Goal: Task Accomplishment & Management: Manage account settings

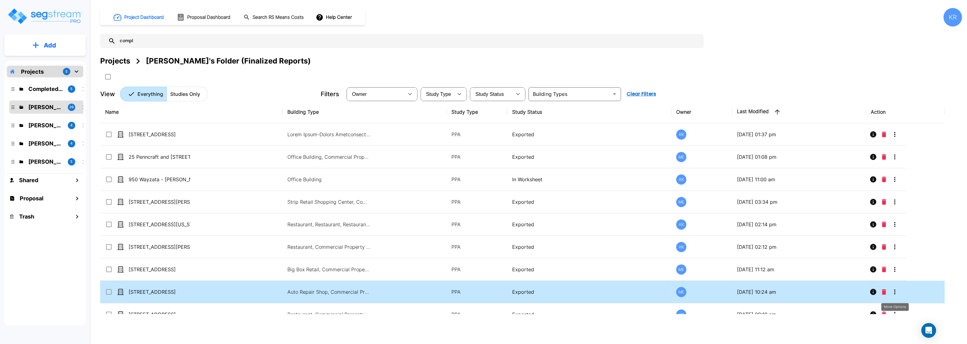
click at [895, 292] on icon "More-Options" at bounding box center [894, 291] width 7 height 7
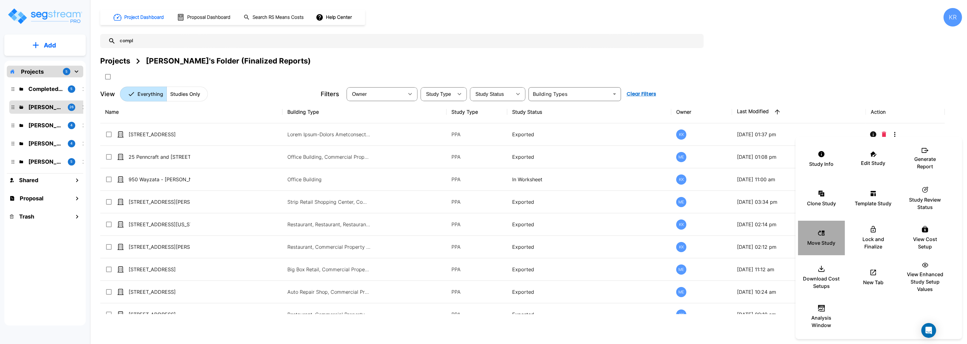
click at [816, 236] on div "Move Study" at bounding box center [821, 238] width 37 height 31
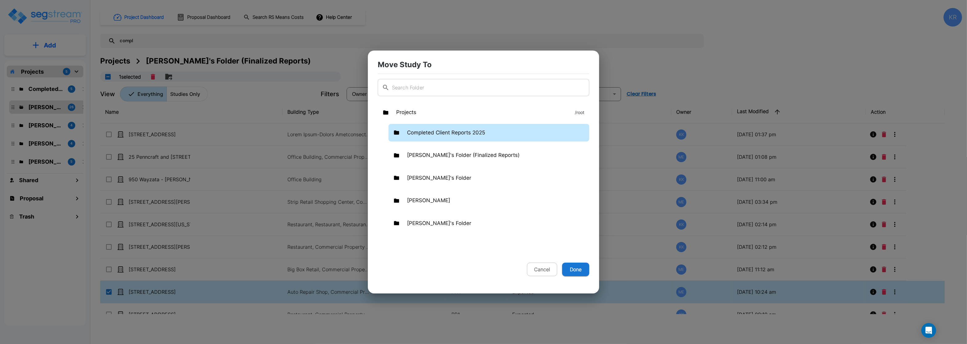
click at [460, 130] on p "Completed Client Reports 2025" at bounding box center [446, 133] width 78 height 8
click at [573, 268] on button "Done" at bounding box center [575, 270] width 27 height 14
checkbox input "false"
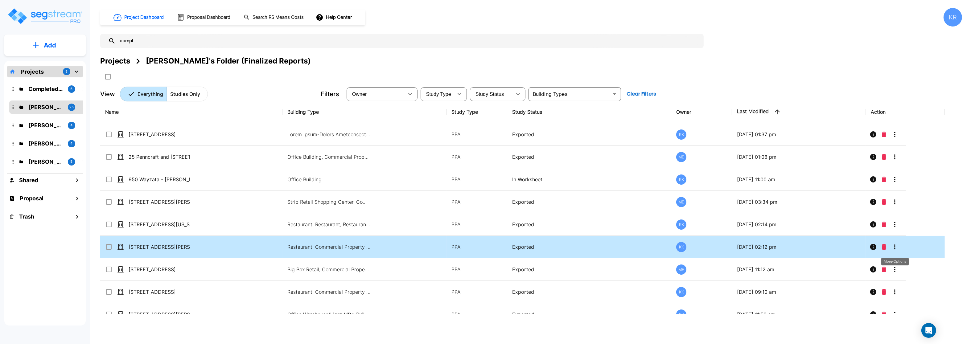
click at [894, 248] on icon "More-Options" at bounding box center [894, 246] width 7 height 7
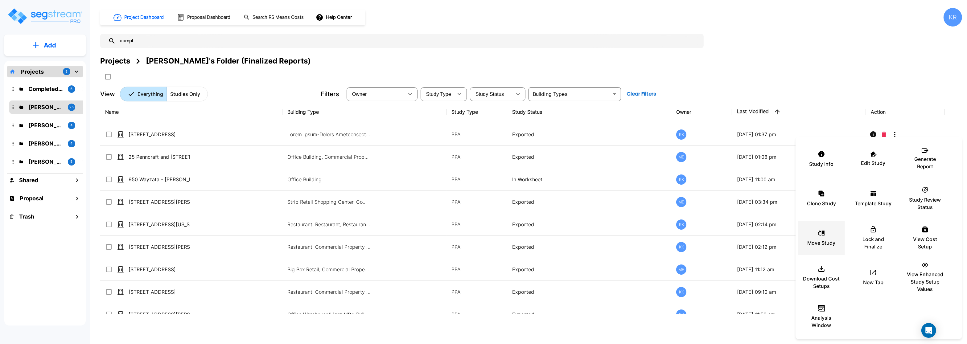
click at [821, 236] on icon at bounding box center [820, 232] width 7 height 7
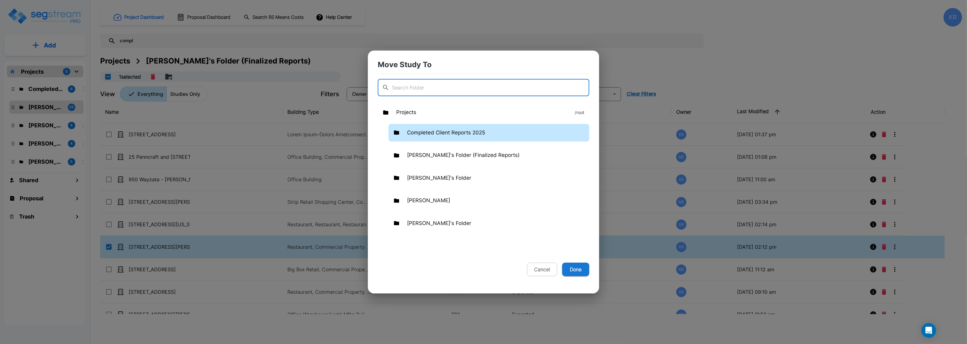
click at [432, 129] on p "Completed Client Reports 2025" at bounding box center [446, 133] width 78 height 8
click at [575, 269] on button "Done" at bounding box center [575, 270] width 27 height 14
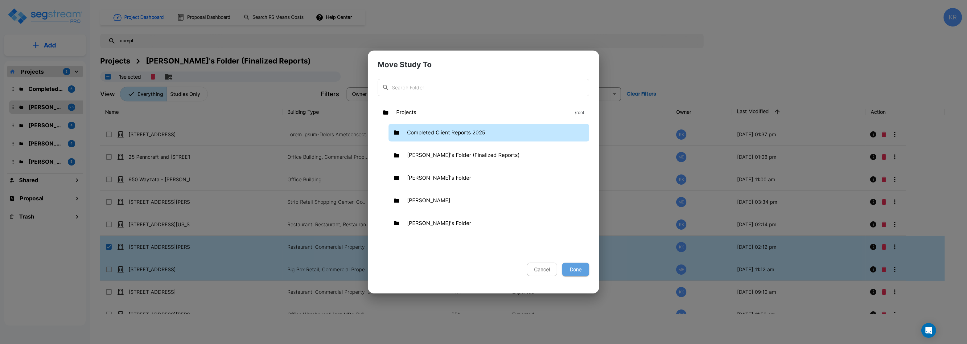
checkbox input "false"
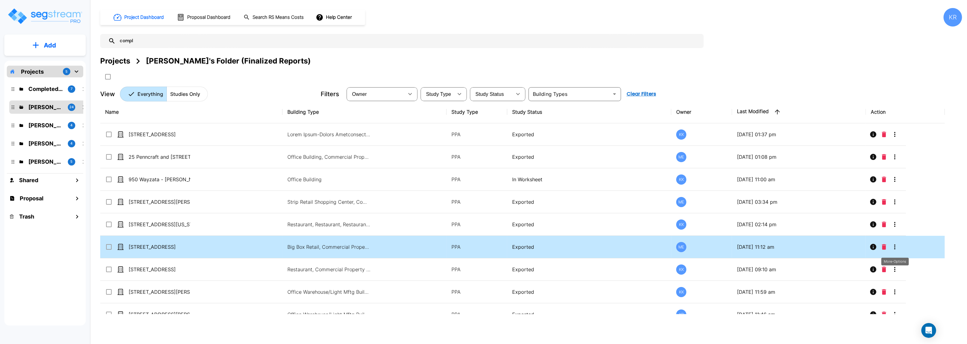
click at [894, 248] on icon "More-Options" at bounding box center [894, 246] width 1 height 5
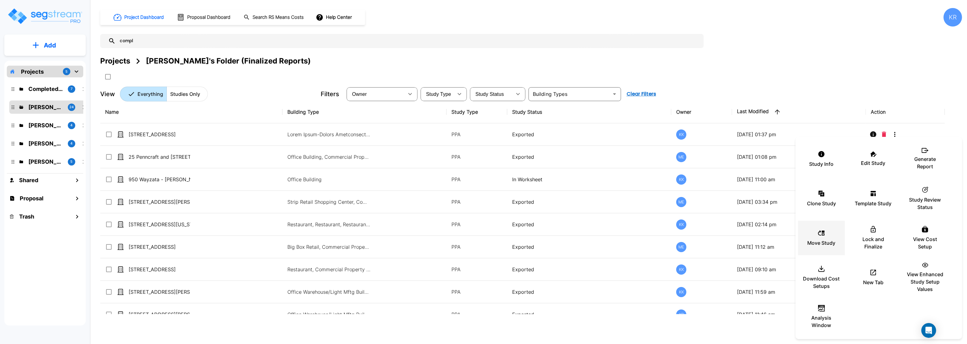
click at [818, 245] on p "Move Study" at bounding box center [821, 242] width 28 height 7
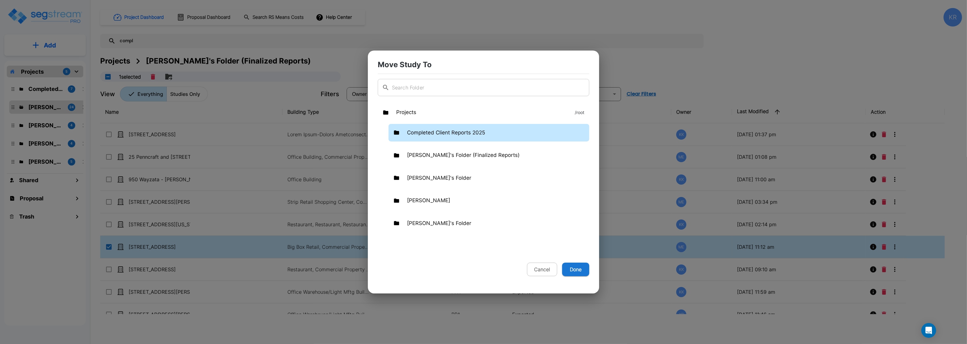
click at [448, 136] on p "Completed Client Reports 2025" at bounding box center [446, 133] width 78 height 8
click at [574, 267] on button "Done" at bounding box center [575, 270] width 27 height 14
checkbox input "false"
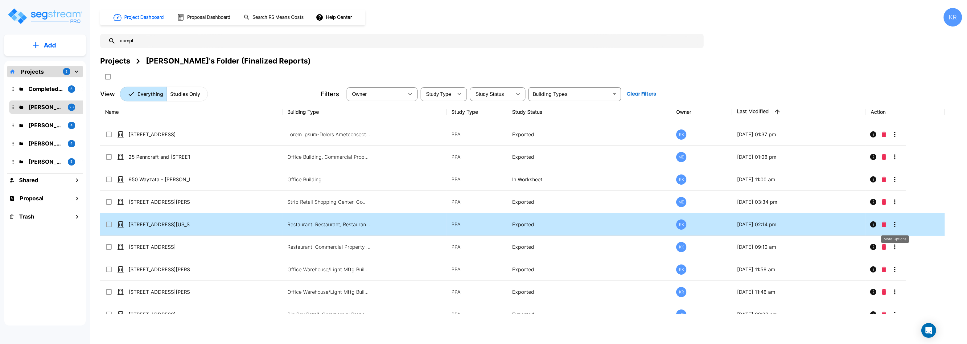
click at [894, 226] on icon "More-Options" at bounding box center [894, 224] width 7 height 7
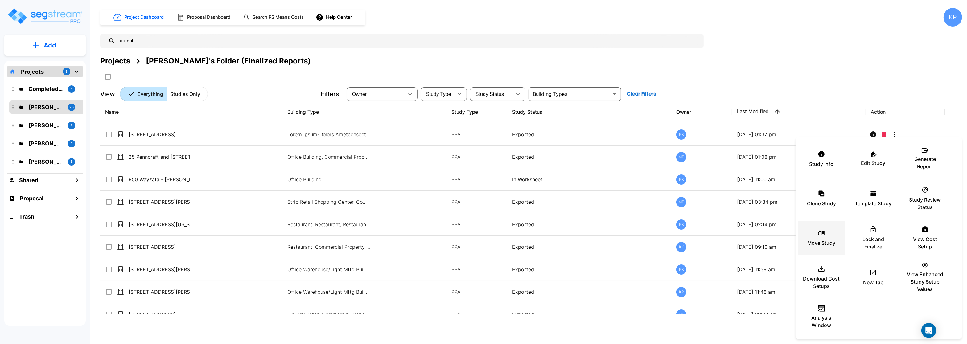
click at [825, 238] on div "Move Study" at bounding box center [821, 238] width 37 height 31
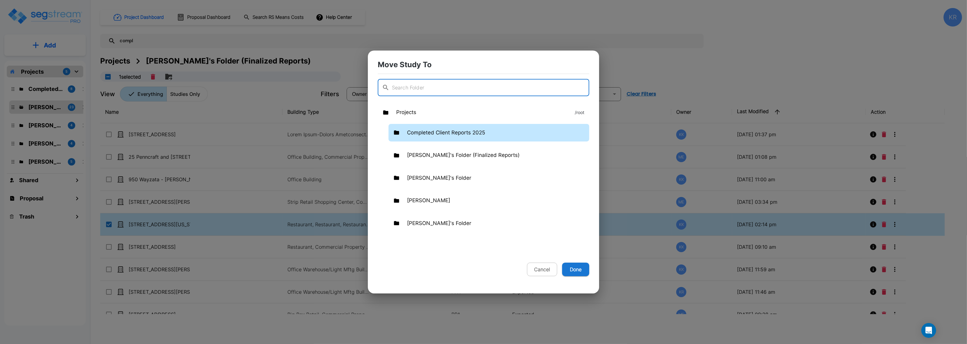
click at [512, 134] on div "Completed Client Reports 2025" at bounding box center [488, 133] width 201 height 18
click at [579, 271] on button "Done" at bounding box center [575, 270] width 27 height 14
checkbox input "false"
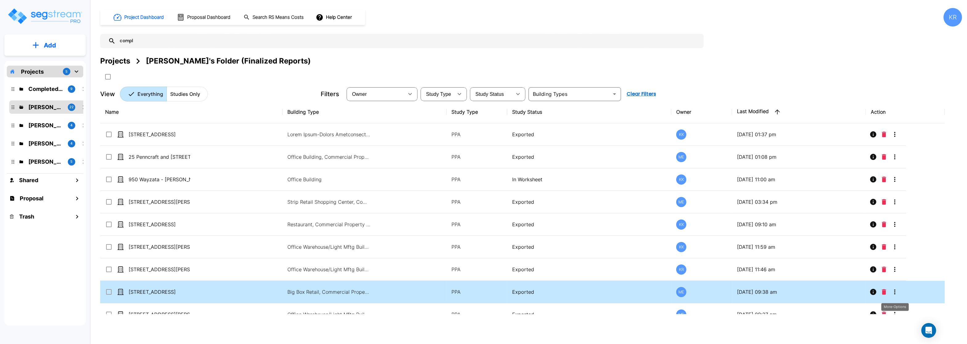
click at [894, 293] on icon "More-Options" at bounding box center [894, 291] width 7 height 7
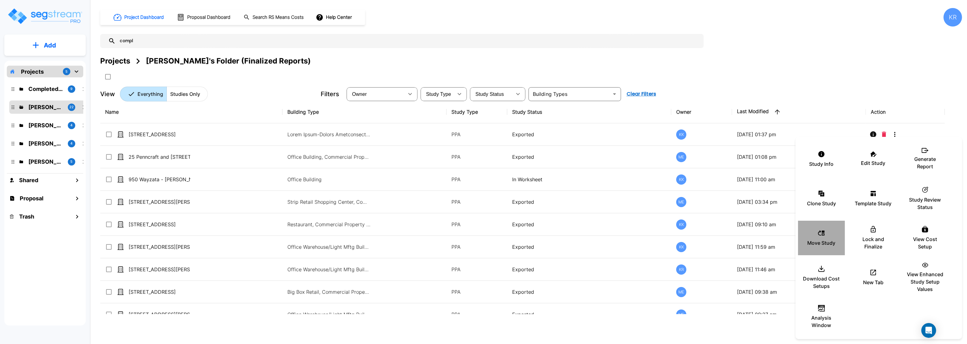
click at [822, 234] on icon at bounding box center [821, 232] width 6 height 5
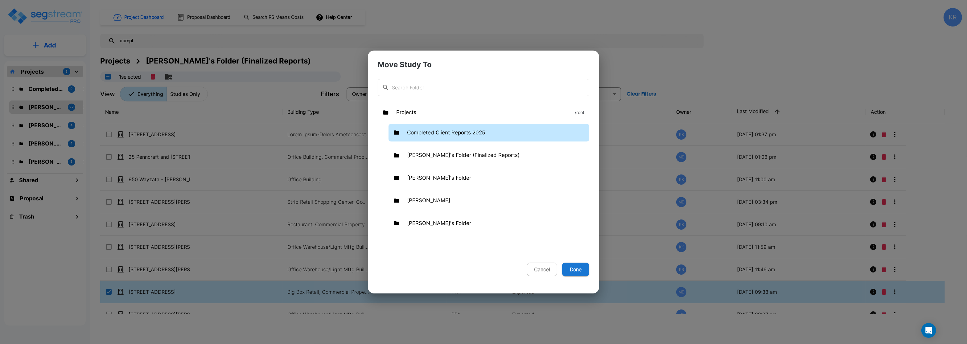
click at [433, 132] on p "Completed Client Reports 2025" at bounding box center [446, 133] width 78 height 8
click at [583, 268] on button "Done" at bounding box center [575, 270] width 27 height 14
checkbox input "false"
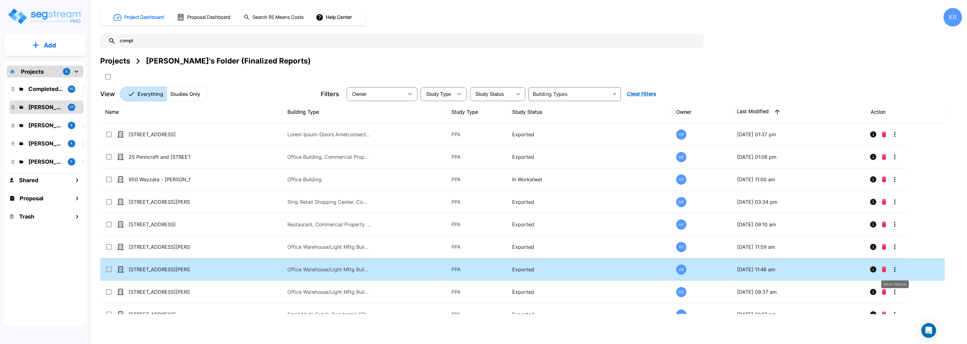
click at [893, 269] on icon "More-Options" at bounding box center [894, 269] width 7 height 7
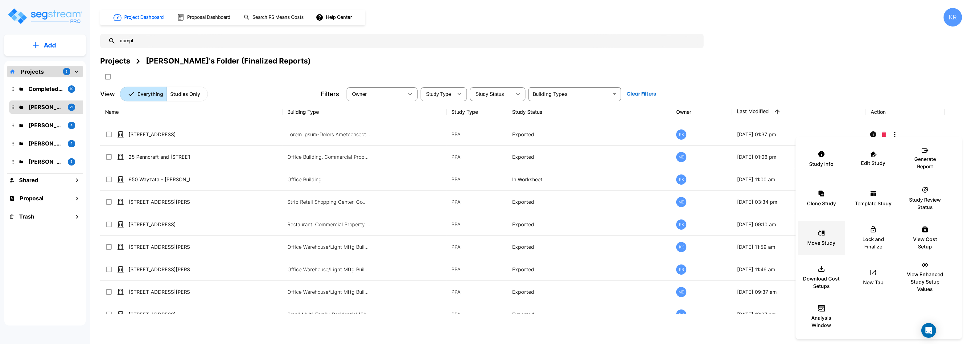
click at [815, 241] on p "Move Study" at bounding box center [821, 242] width 28 height 7
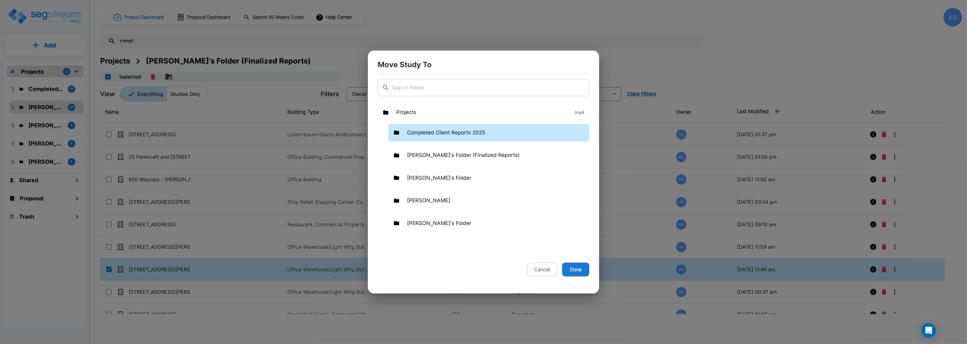
click at [474, 129] on p "Completed Client Reports 2025" at bounding box center [446, 133] width 78 height 8
click at [576, 271] on button "Done" at bounding box center [575, 270] width 27 height 14
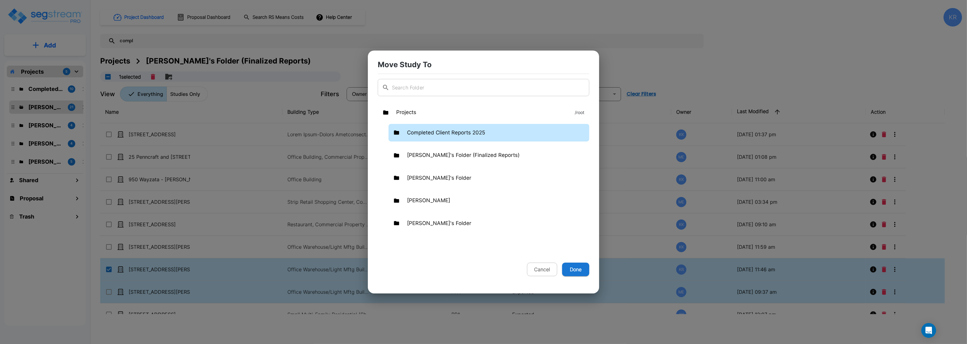
checkbox input "false"
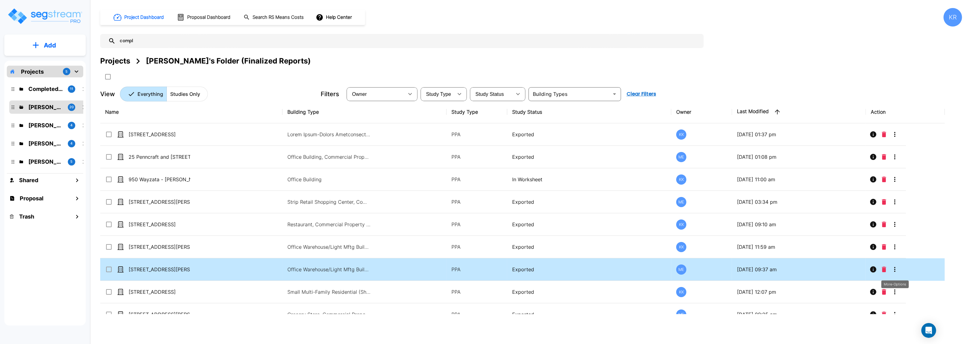
click at [894, 270] on icon "More-Options" at bounding box center [894, 269] width 7 height 7
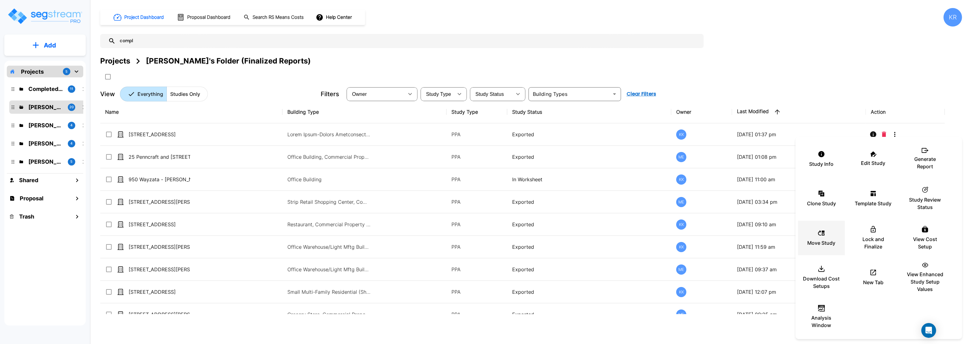
click at [826, 246] on p "Move Study" at bounding box center [821, 242] width 28 height 7
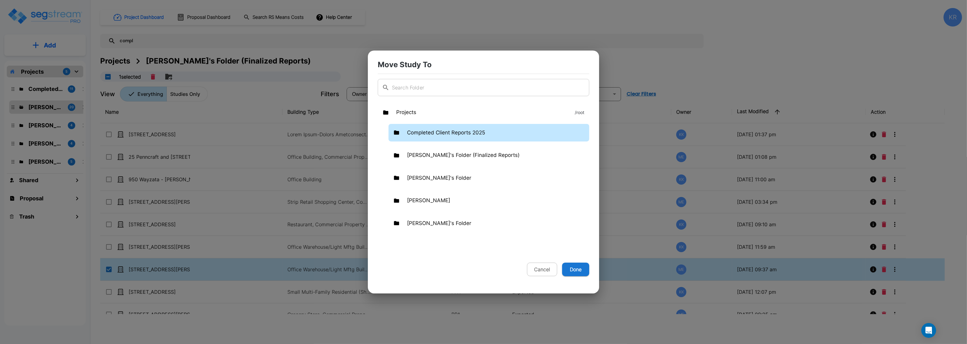
click at [481, 125] on div "Completed Client Reports 2025" at bounding box center [488, 133] width 201 height 18
click at [578, 271] on button "Done" at bounding box center [575, 270] width 27 height 14
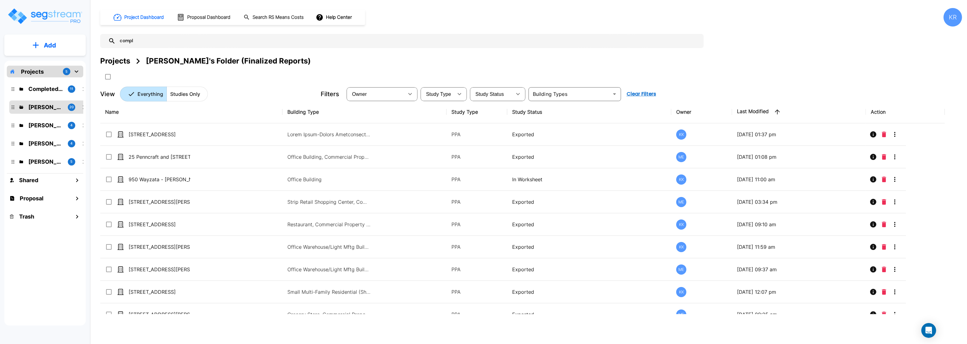
checkbox input "false"
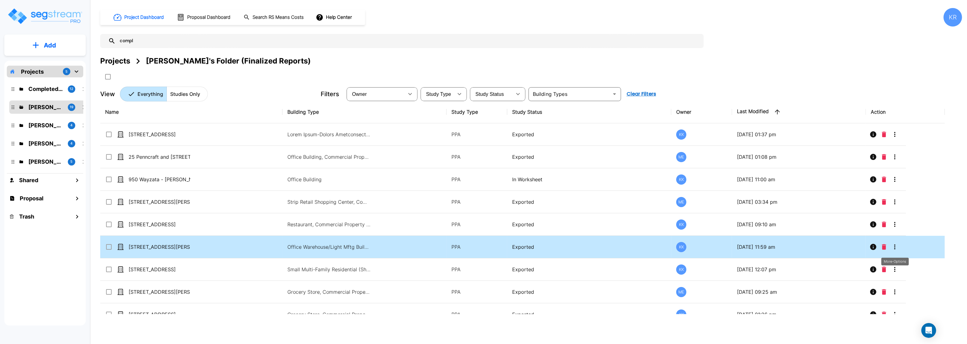
click at [894, 248] on icon "More-Options" at bounding box center [894, 246] width 7 height 7
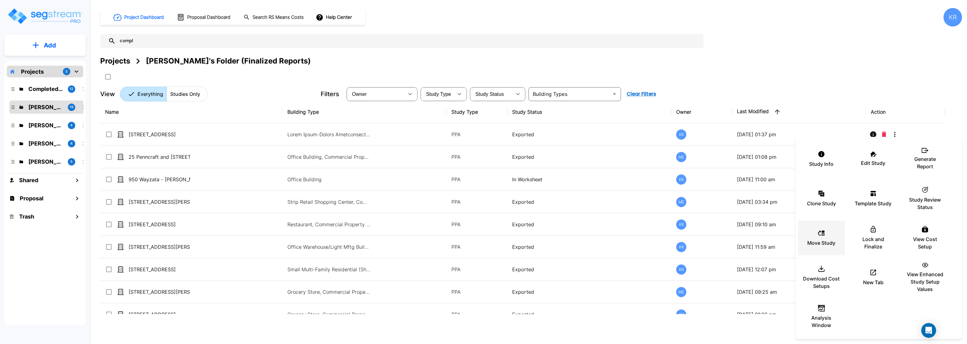
click at [820, 239] on p "Move Study" at bounding box center [821, 242] width 28 height 7
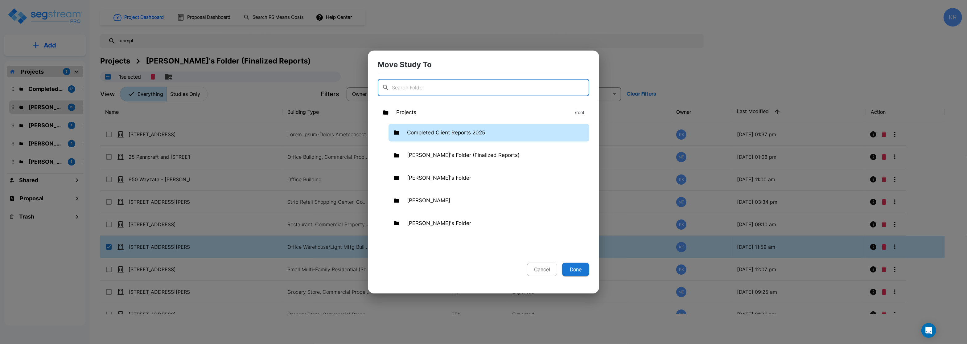
click at [500, 131] on div "Completed Client Reports 2025" at bounding box center [488, 133] width 201 height 18
click at [575, 268] on button "Done" at bounding box center [575, 270] width 27 height 14
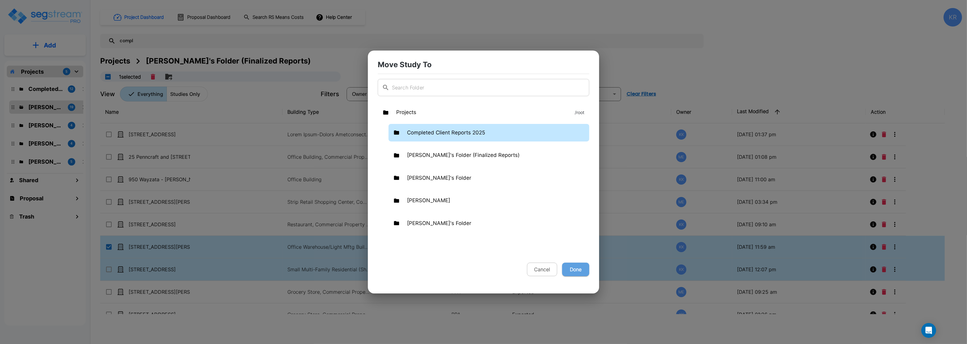
checkbox input "false"
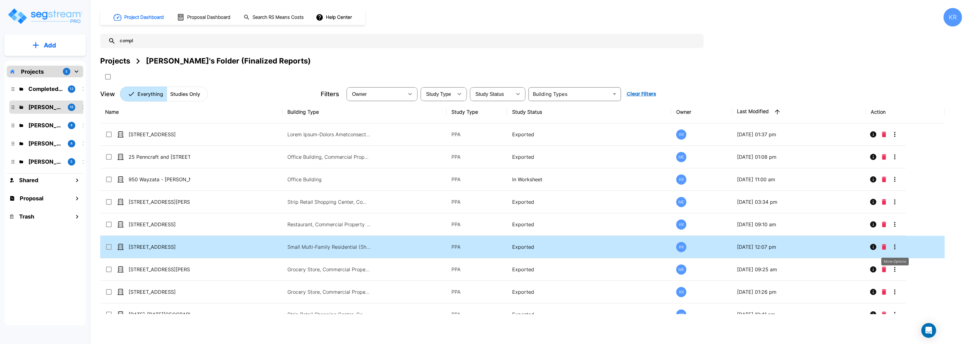
click at [895, 248] on icon "More-Options" at bounding box center [894, 246] width 7 height 7
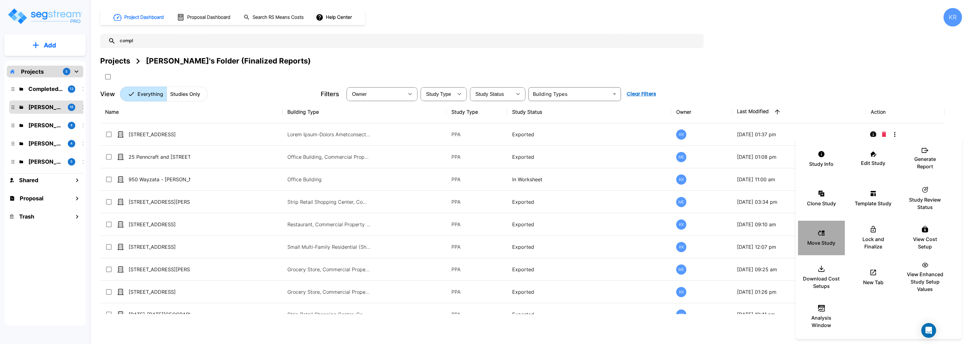
click at [808, 241] on p "Move Study" at bounding box center [821, 242] width 28 height 7
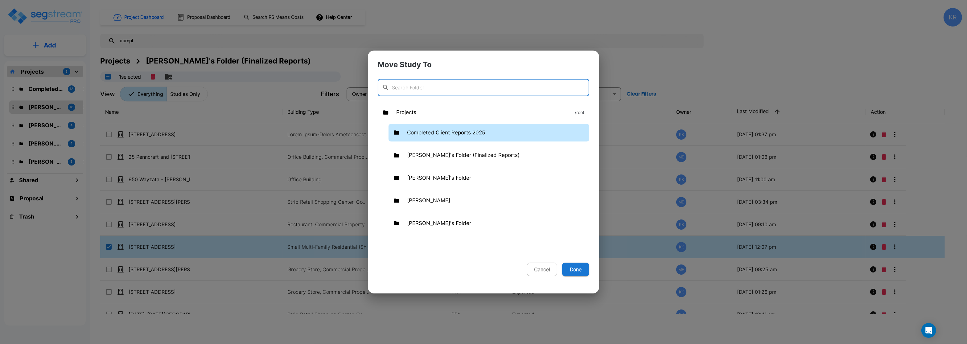
click at [505, 132] on div "Completed Client Reports 2025" at bounding box center [488, 133] width 201 height 18
click at [581, 271] on button "Done" at bounding box center [575, 270] width 27 height 14
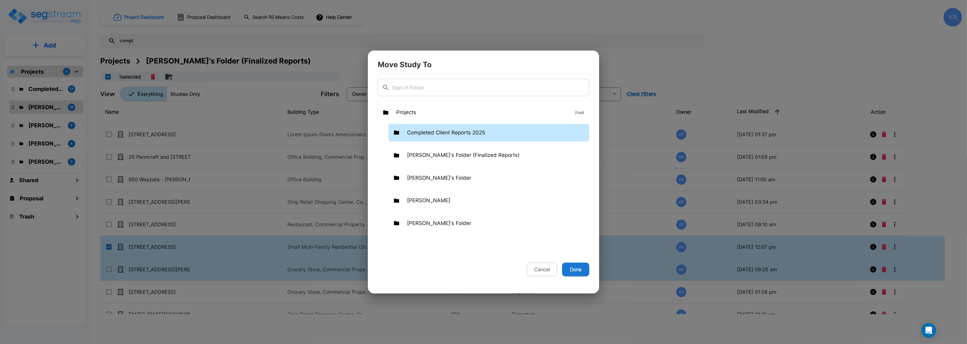
checkbox input "false"
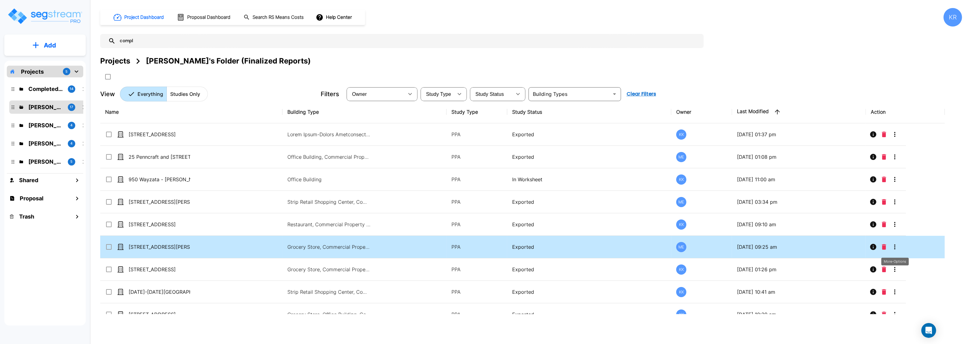
click at [895, 247] on icon "More-Options" at bounding box center [894, 246] width 1 height 5
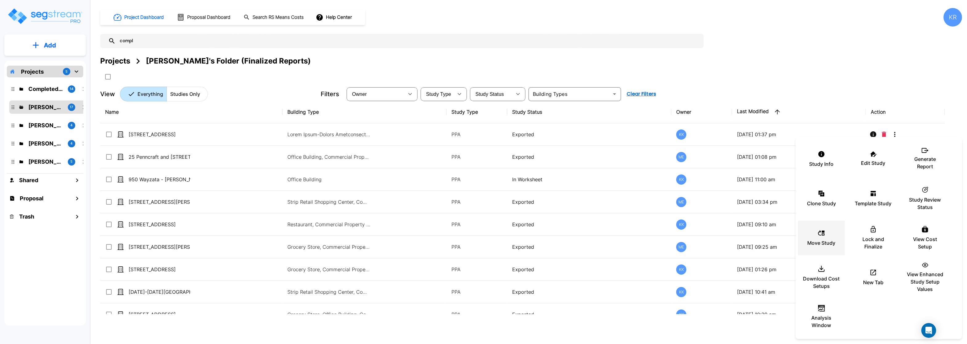
click at [823, 239] on div "Move Study" at bounding box center [821, 238] width 37 height 31
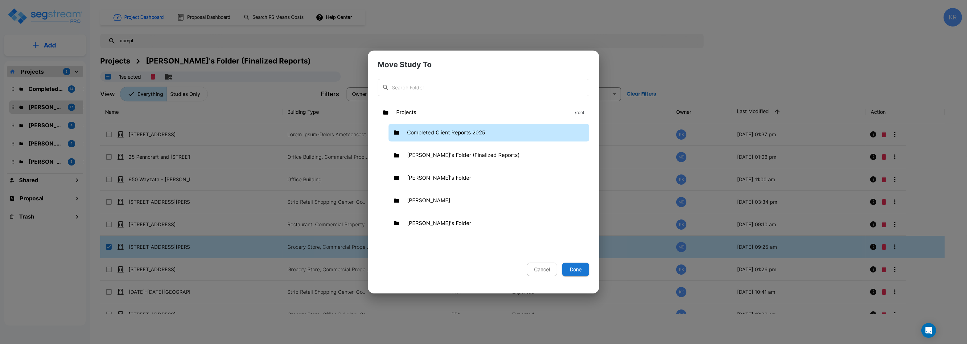
click at [508, 130] on div "Completed Client Reports 2025" at bounding box center [488, 133] width 201 height 18
click at [579, 271] on button "Done" at bounding box center [575, 270] width 27 height 14
checkbox input "false"
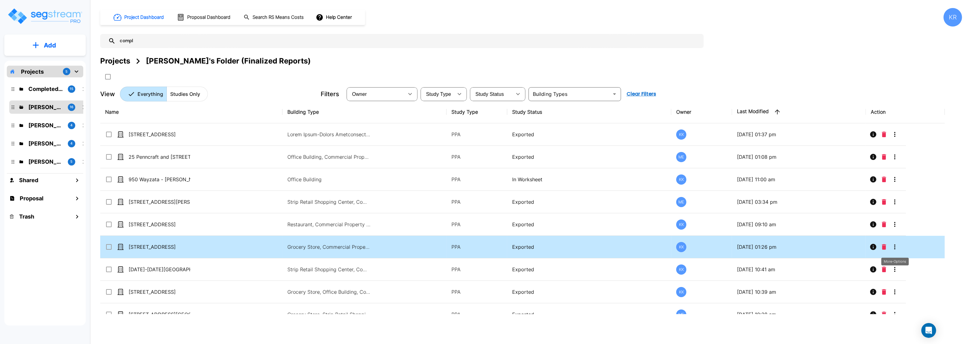
click at [891, 247] on icon "More-Options" at bounding box center [894, 246] width 7 height 7
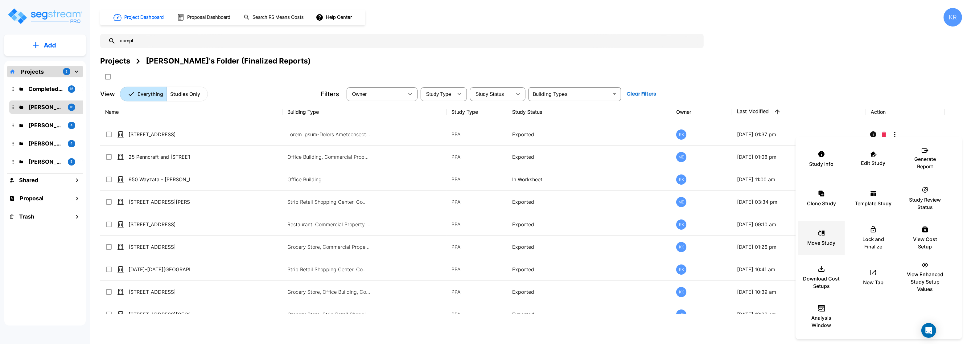
click at [820, 240] on p "Move Study" at bounding box center [821, 242] width 28 height 7
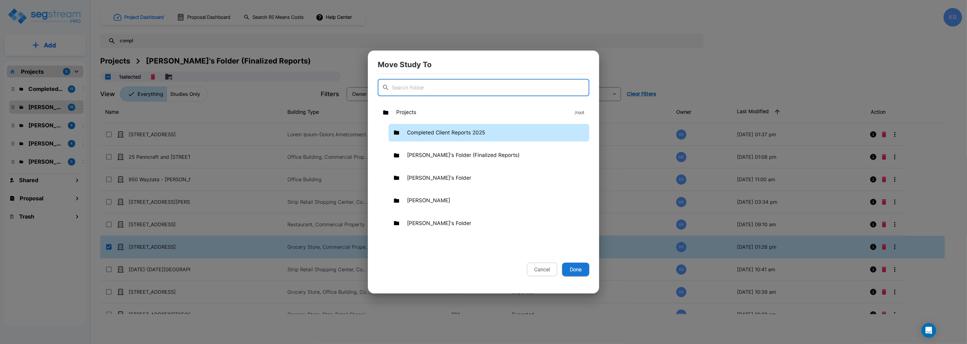
click at [470, 134] on p "Completed Client Reports 2025" at bounding box center [446, 133] width 78 height 8
click at [571, 265] on button "Done" at bounding box center [575, 270] width 27 height 14
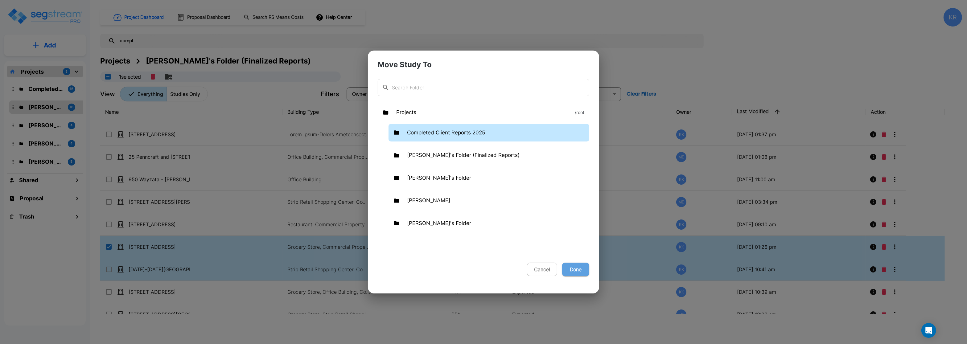
checkbox input "false"
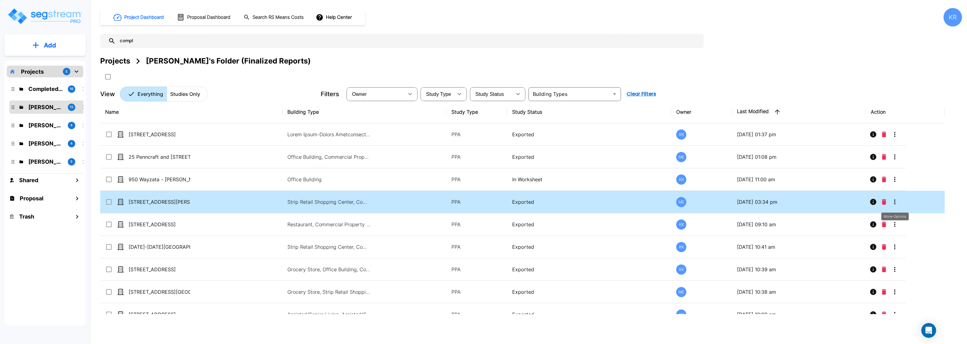
click at [895, 204] on icon "More-Options" at bounding box center [894, 201] width 7 height 7
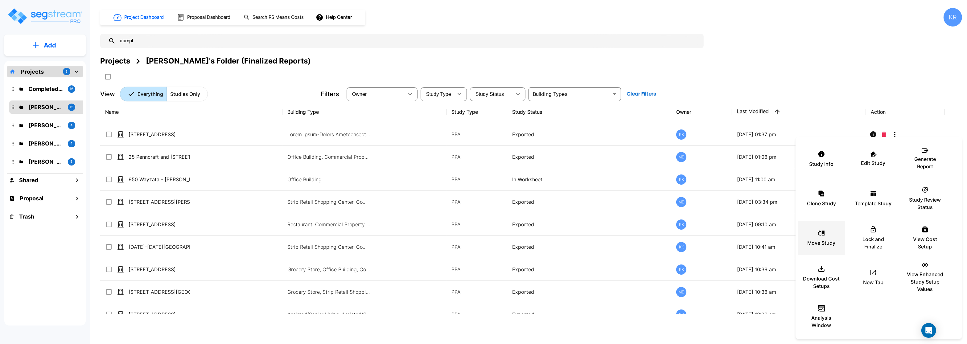
click at [825, 238] on div "Move Study" at bounding box center [821, 238] width 37 height 31
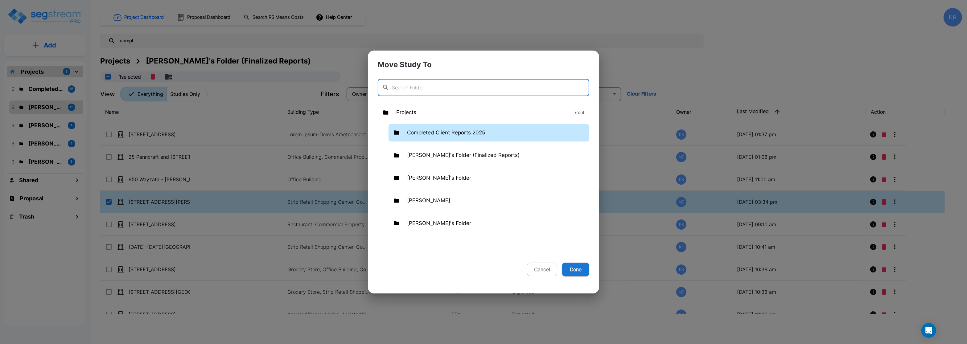
click at [428, 136] on p "Completed Client Reports 2025" at bounding box center [446, 133] width 78 height 8
click at [573, 271] on button "Done" at bounding box center [575, 270] width 27 height 14
checkbox input "false"
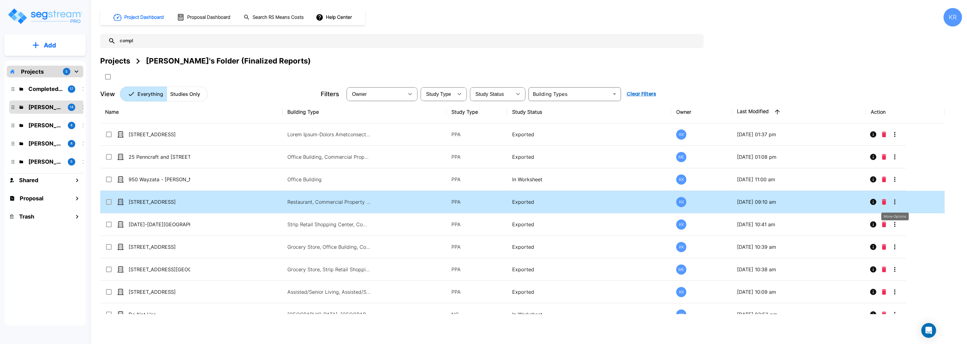
click at [894, 205] on icon "More-Options" at bounding box center [894, 201] width 7 height 7
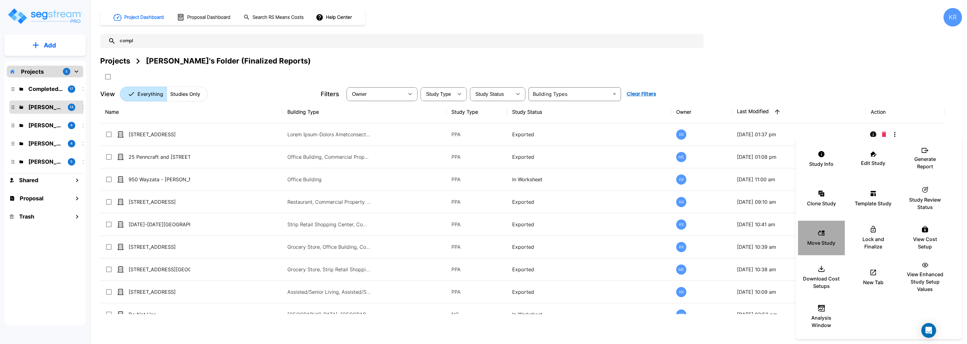
click at [829, 239] on div "Move Study" at bounding box center [821, 238] width 37 height 31
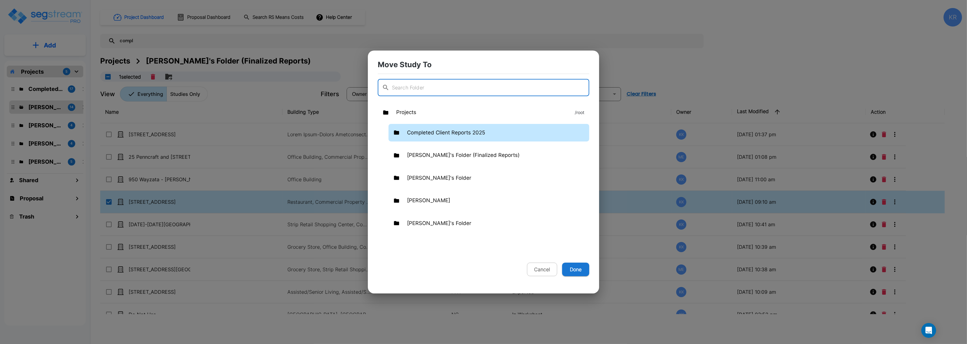
click at [563, 137] on div "Completed Client Reports 2025" at bounding box center [488, 133] width 201 height 18
click at [579, 270] on button "Done" at bounding box center [575, 270] width 27 height 14
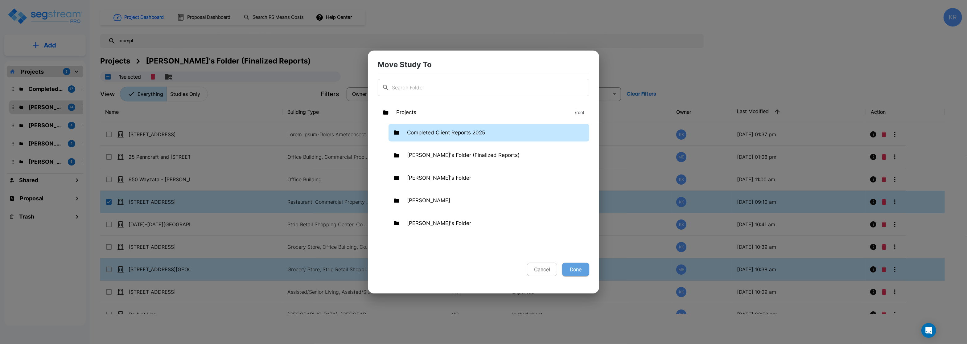
checkbox input "false"
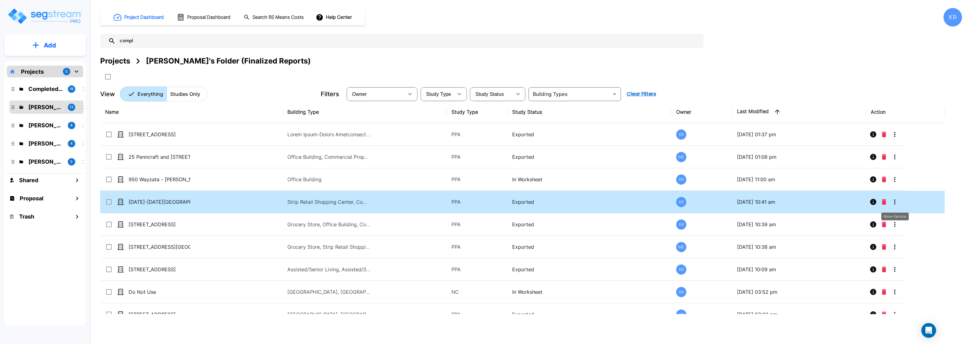
click at [895, 204] on icon "More-Options" at bounding box center [894, 201] width 1 height 5
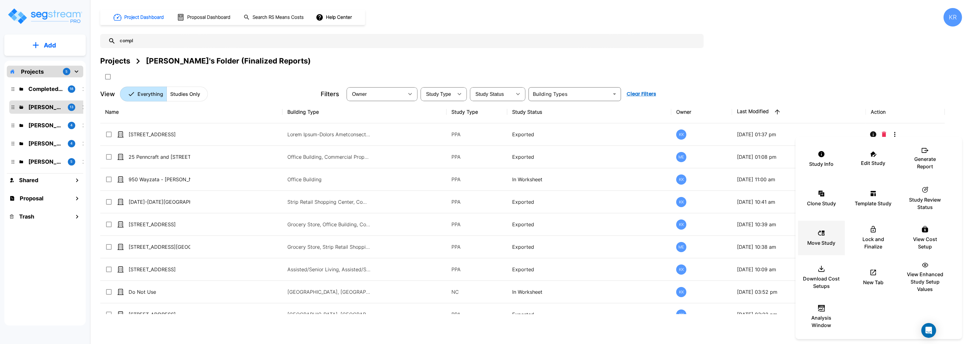
click at [820, 243] on p "Move Study" at bounding box center [821, 242] width 28 height 7
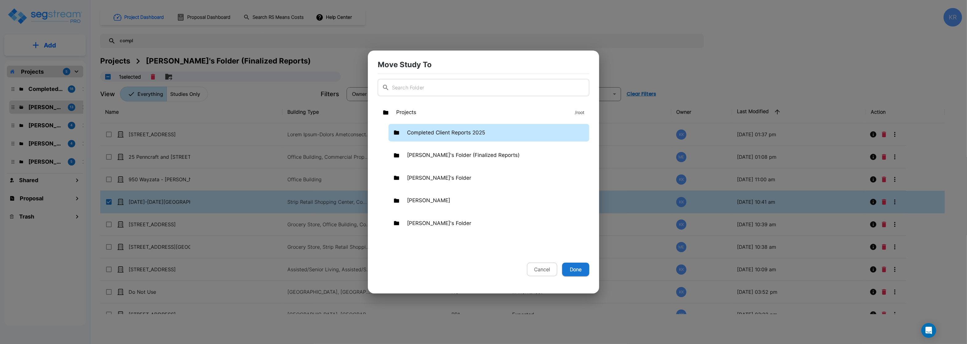
click at [444, 137] on div "Completed Client Reports 2025" at bounding box center [488, 133] width 201 height 18
click at [571, 266] on button "Done" at bounding box center [575, 270] width 27 height 14
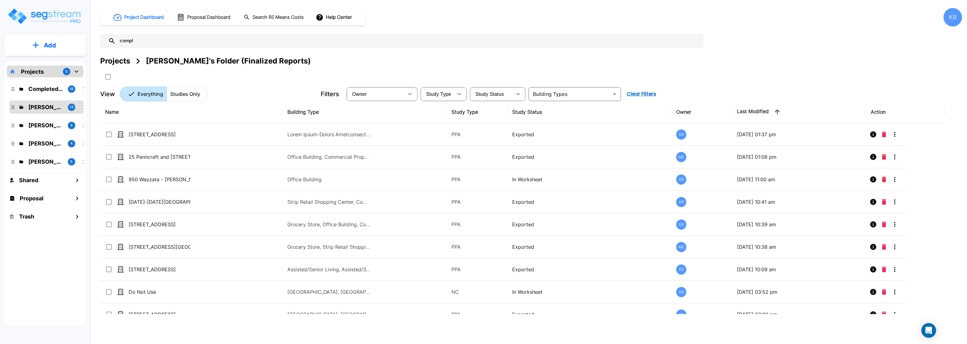
checkbox input "false"
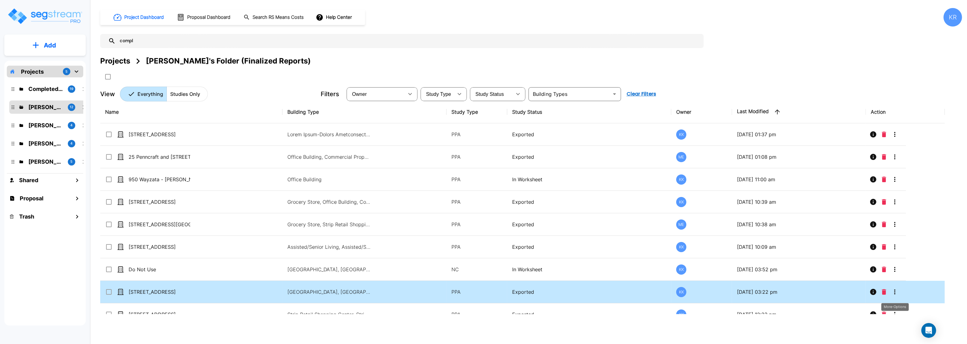
click at [895, 294] on icon "More-Options" at bounding box center [894, 291] width 7 height 7
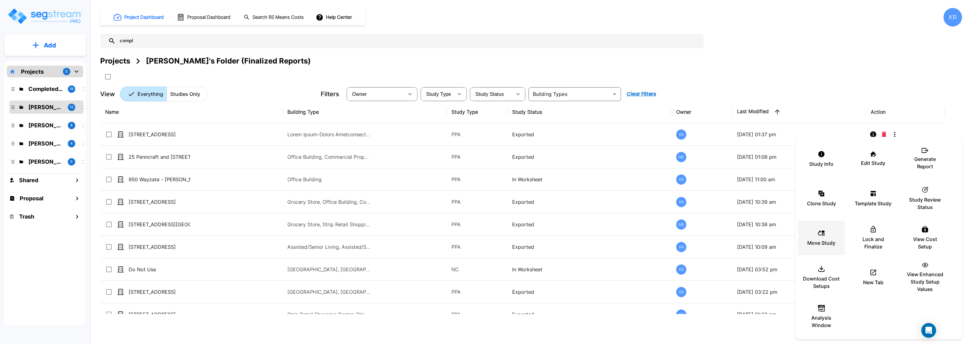
click at [826, 239] on div "Move Study" at bounding box center [821, 238] width 37 height 31
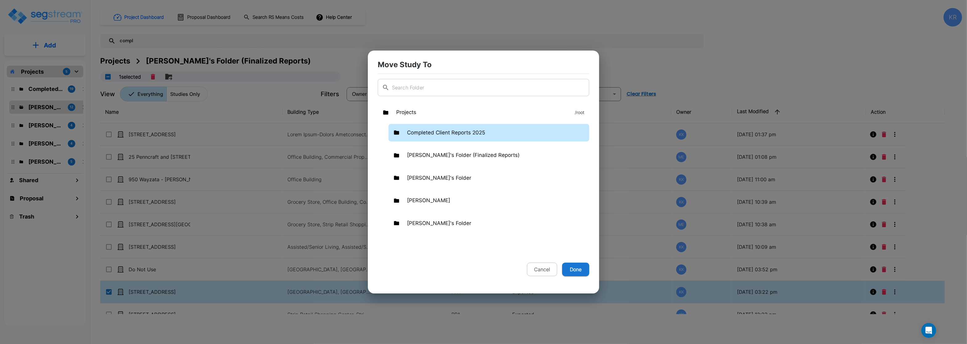
click at [472, 132] on p "Completed Client Reports 2025" at bounding box center [446, 133] width 78 height 8
click at [582, 269] on button "Done" at bounding box center [575, 270] width 27 height 14
checkbox input "false"
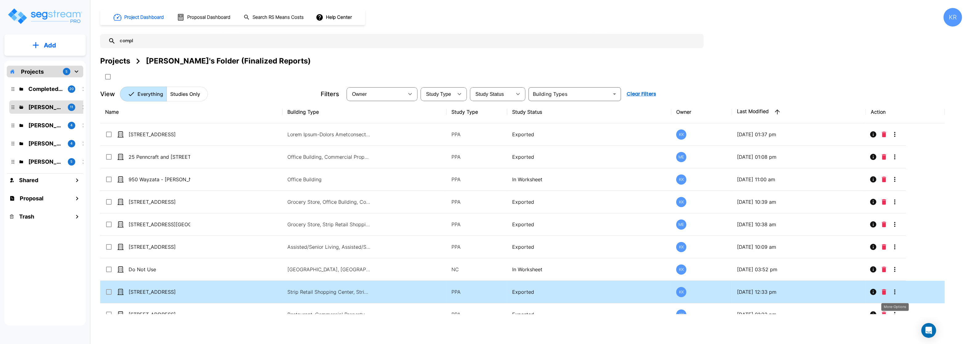
click at [895, 289] on button "More-Options" at bounding box center [894, 292] width 12 height 12
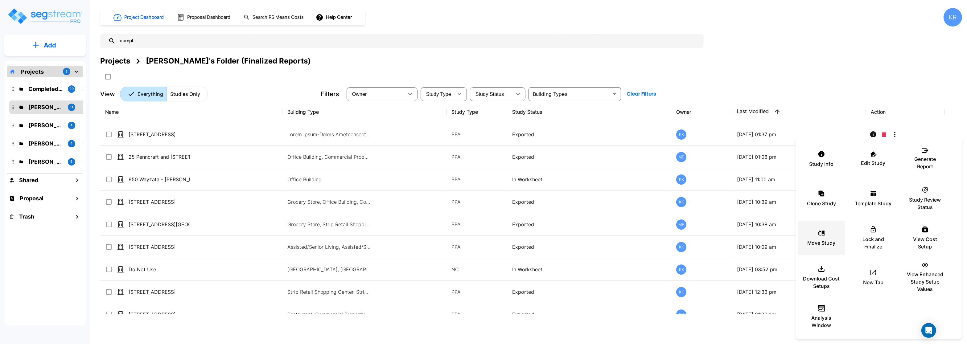
click at [820, 242] on p "Move Study" at bounding box center [821, 242] width 28 height 7
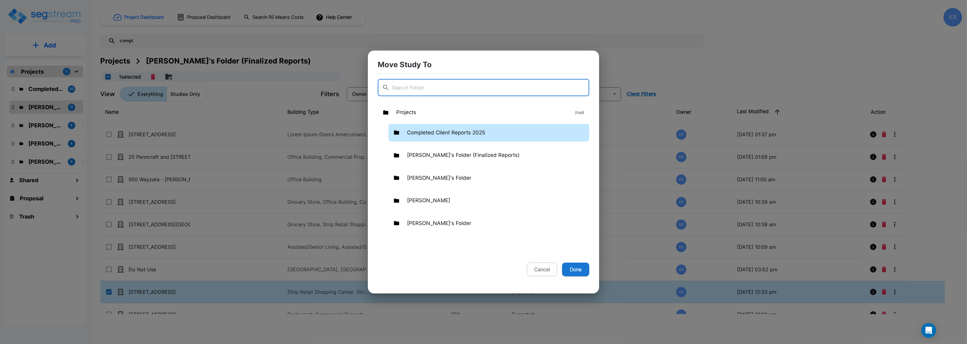
click at [493, 134] on div "Completed Client Reports 2025" at bounding box center [488, 133] width 201 height 18
click at [577, 269] on button "Done" at bounding box center [575, 270] width 27 height 14
checkbox input "false"
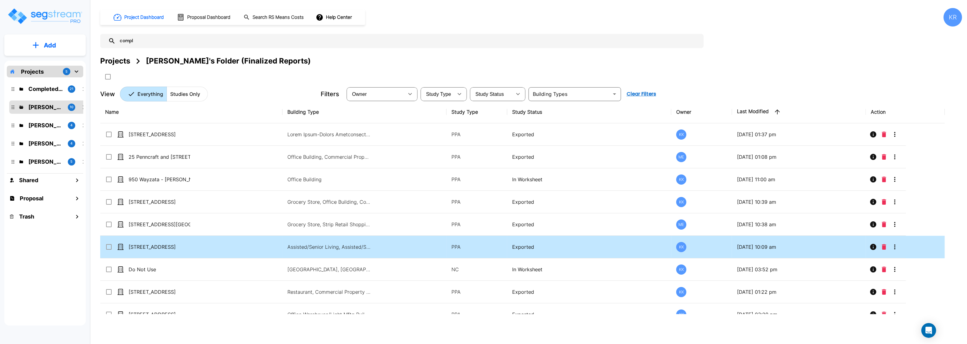
click at [897, 248] on icon "More-Options" at bounding box center [894, 246] width 7 height 7
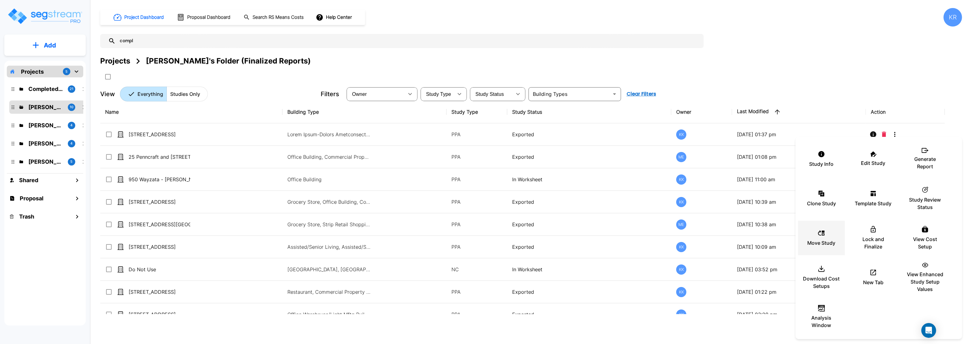
click at [818, 241] on p "Move Study" at bounding box center [821, 242] width 28 height 7
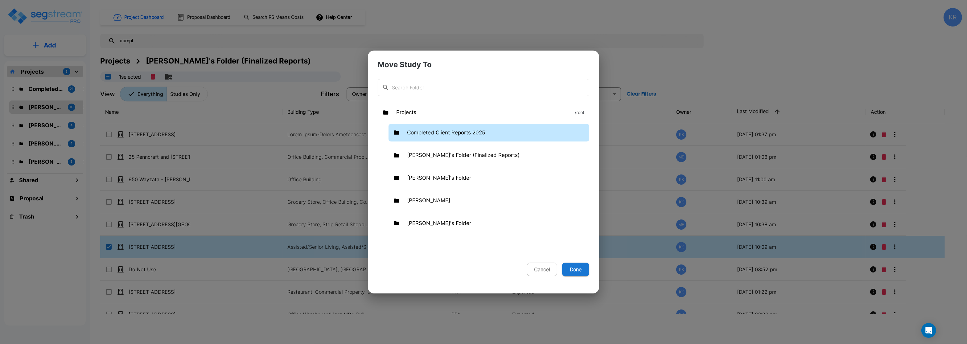
click at [463, 130] on p "Completed Client Reports 2025" at bounding box center [446, 133] width 78 height 8
click at [575, 272] on button "Done" at bounding box center [575, 270] width 27 height 14
checkbox input "false"
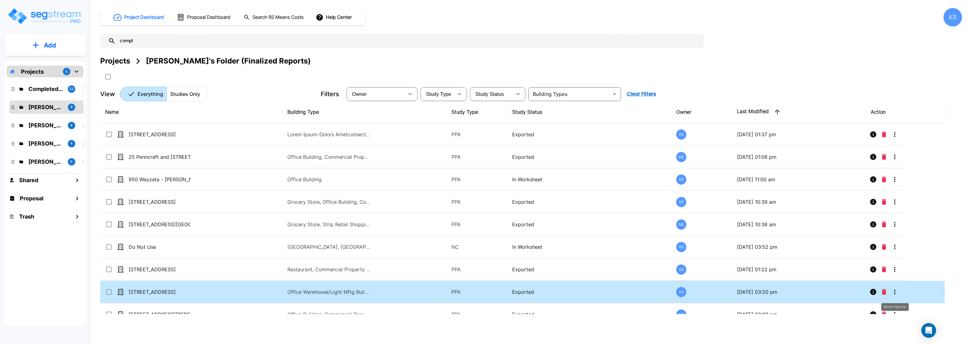
click at [892, 292] on icon "More-Options" at bounding box center [894, 291] width 7 height 7
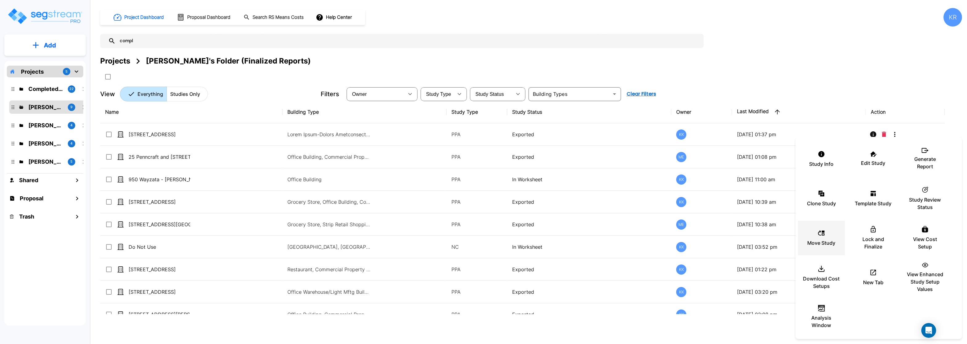
click at [821, 239] on div "Move Study" at bounding box center [821, 238] width 37 height 31
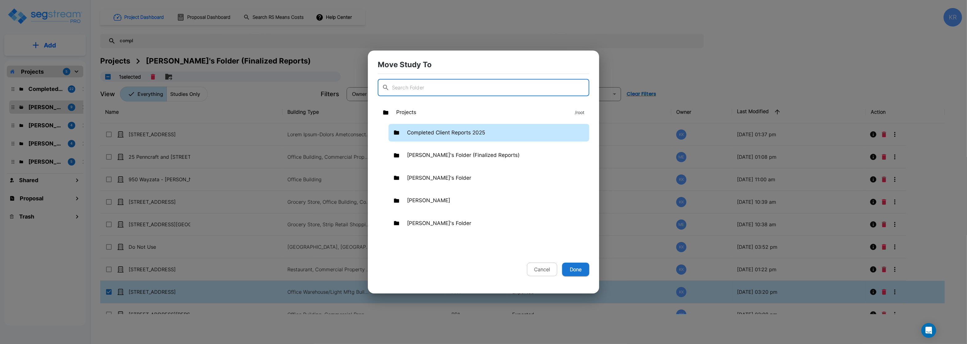
click at [470, 135] on p "Completed Client Reports 2025" at bounding box center [446, 133] width 78 height 8
click at [579, 271] on button "Done" at bounding box center [575, 270] width 27 height 14
checkbox input "false"
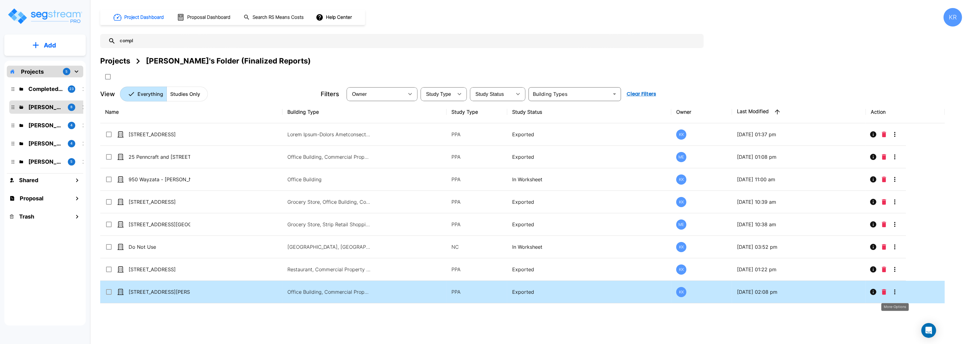
click at [895, 291] on icon "More-Options" at bounding box center [894, 291] width 7 height 7
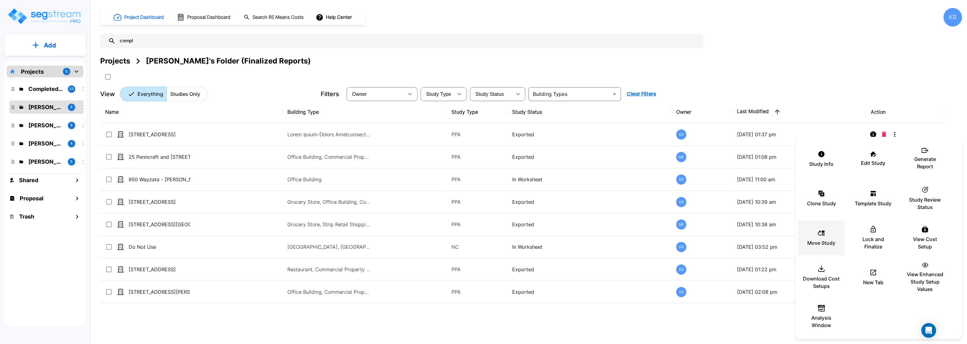
click at [824, 234] on icon at bounding box center [821, 232] width 6 height 5
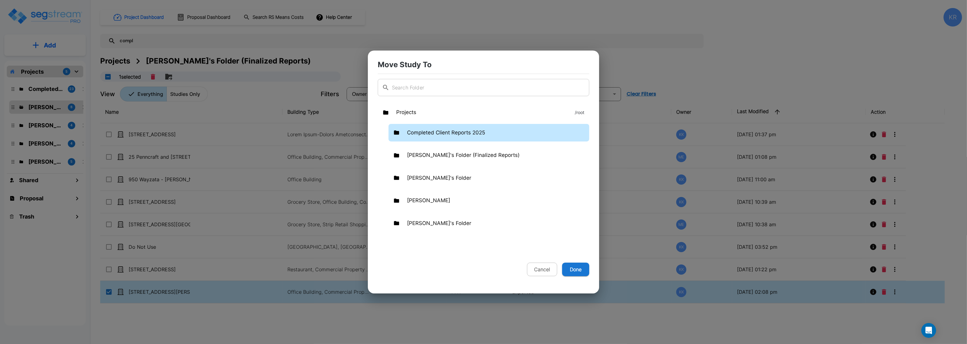
click at [452, 134] on p "Completed Client Reports 2025" at bounding box center [446, 133] width 78 height 8
click at [570, 269] on button "Done" at bounding box center [575, 270] width 27 height 14
checkbox input "false"
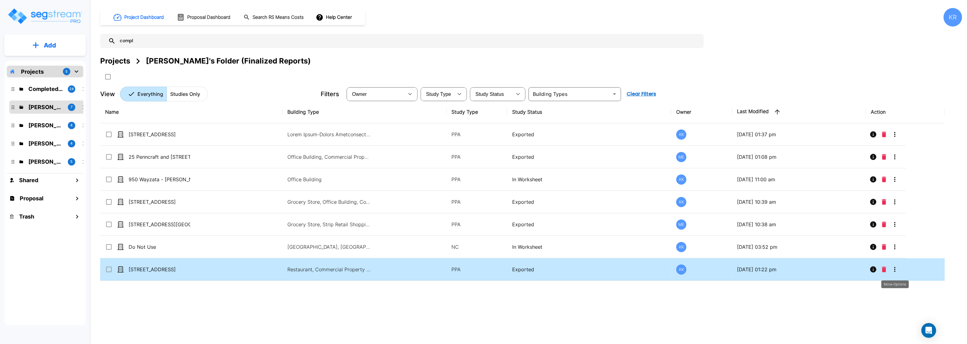
click at [892, 273] on icon "More-Options" at bounding box center [894, 269] width 7 height 7
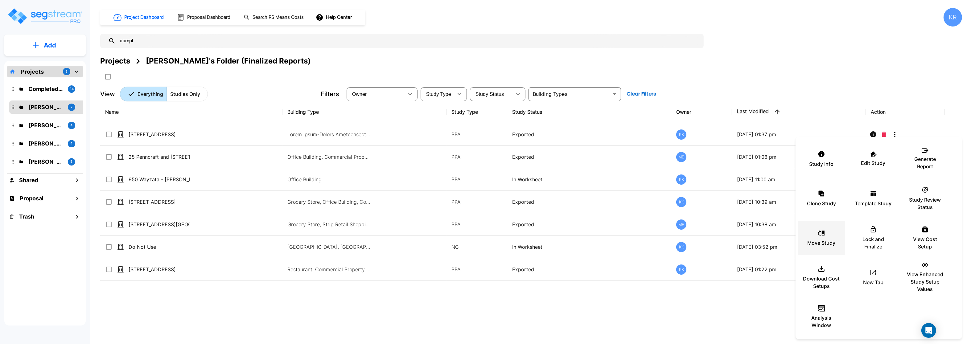
click at [815, 244] on p "Move Study" at bounding box center [821, 242] width 28 height 7
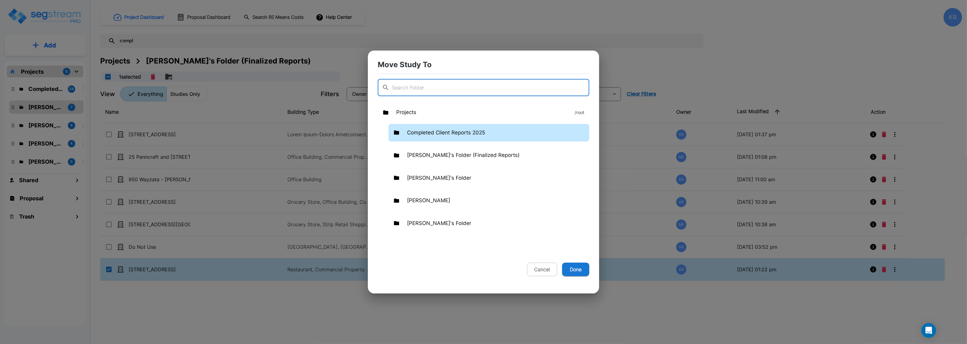
click at [472, 134] on p "Completed Client Reports 2025" at bounding box center [446, 133] width 78 height 8
click at [574, 266] on button "Done" at bounding box center [575, 270] width 27 height 14
checkbox input "false"
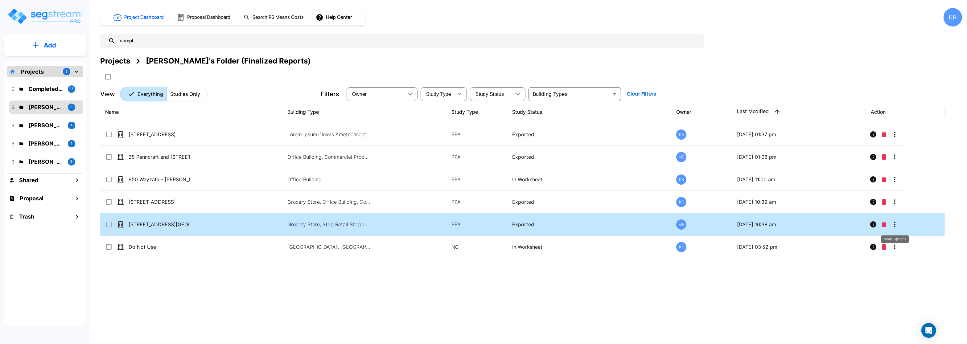
click at [893, 223] on icon "More-Options" at bounding box center [894, 224] width 7 height 7
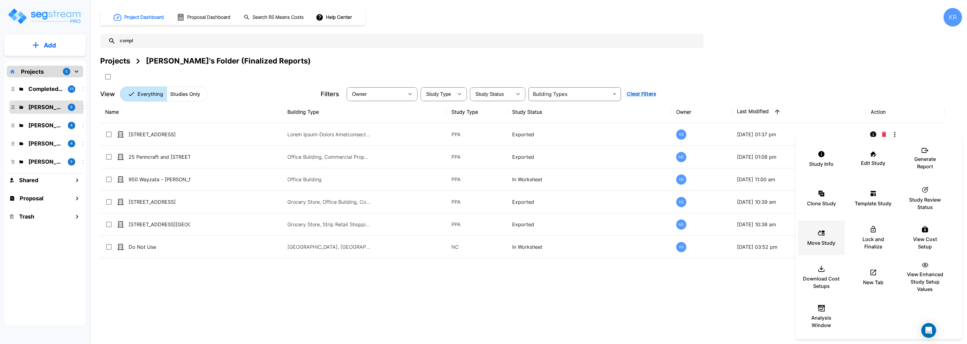
click at [818, 242] on p "Move Study" at bounding box center [821, 242] width 28 height 7
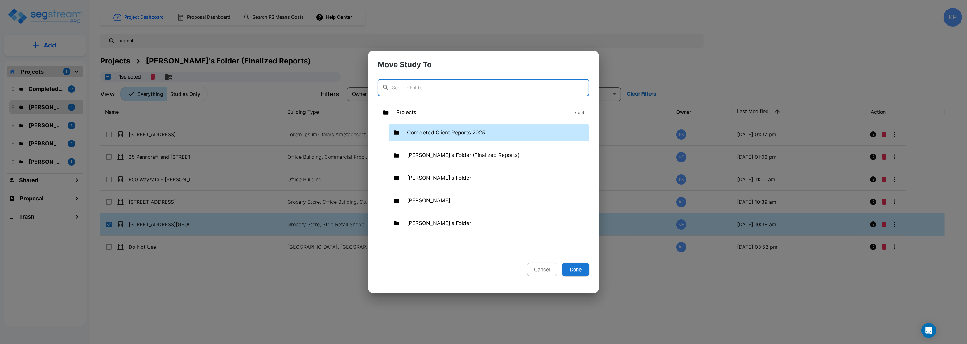
click at [455, 131] on p "Completed Client Reports 2025" at bounding box center [446, 133] width 78 height 8
click at [573, 270] on button "Done" at bounding box center [575, 270] width 27 height 14
checkbox input "false"
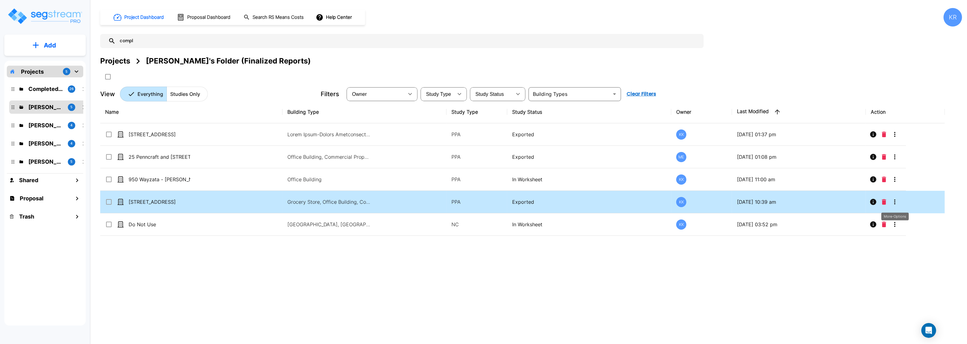
click at [893, 203] on icon "More-Options" at bounding box center [894, 201] width 7 height 7
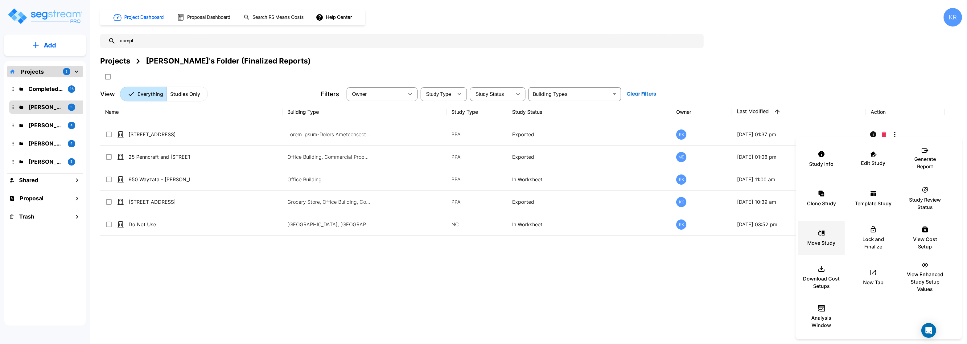
click at [823, 240] on p "Move Study" at bounding box center [821, 242] width 28 height 7
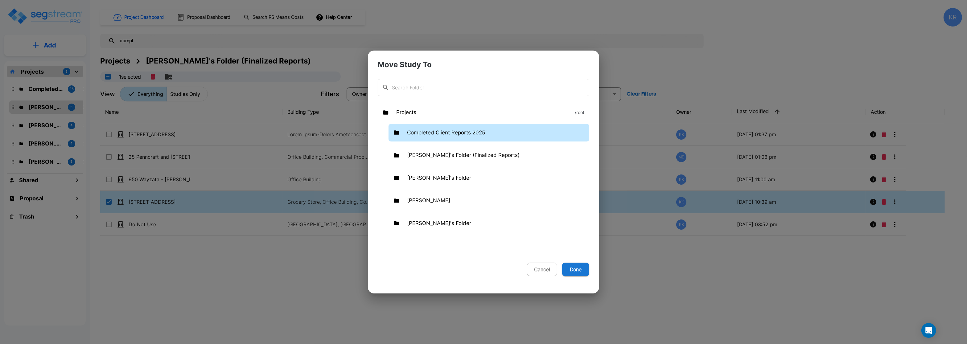
click at [437, 135] on p "Completed Client Reports 2025" at bounding box center [446, 133] width 78 height 8
click at [579, 270] on button "Done" at bounding box center [575, 270] width 27 height 14
checkbox input "false"
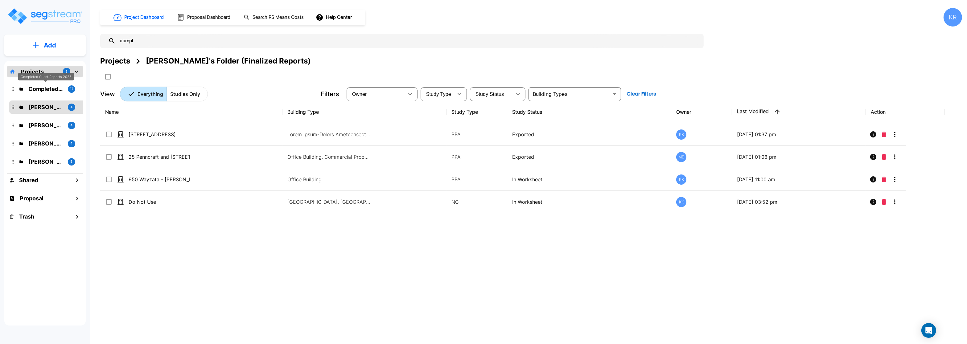
click at [41, 86] on p "Completed Client Reports 2025" at bounding box center [45, 89] width 35 height 8
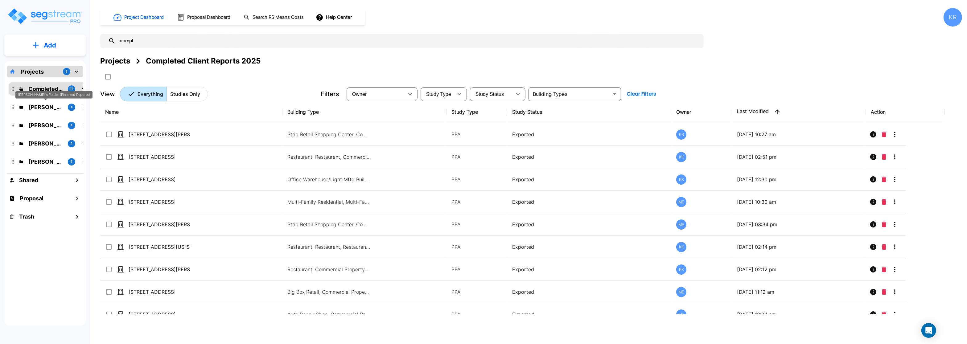
click at [50, 108] on p "[PERSON_NAME]'s Folder (Finalized Reports)" at bounding box center [45, 107] width 35 height 8
